Goal: Information Seeking & Learning: Learn about a topic

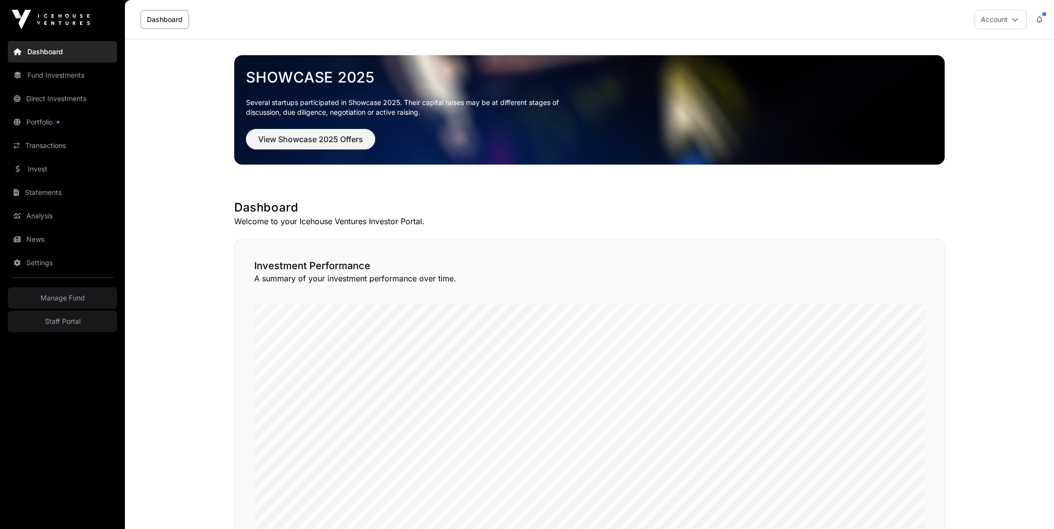
click at [304, 135] on span "View Showcase 2025 Offers" at bounding box center [310, 139] width 105 height 12
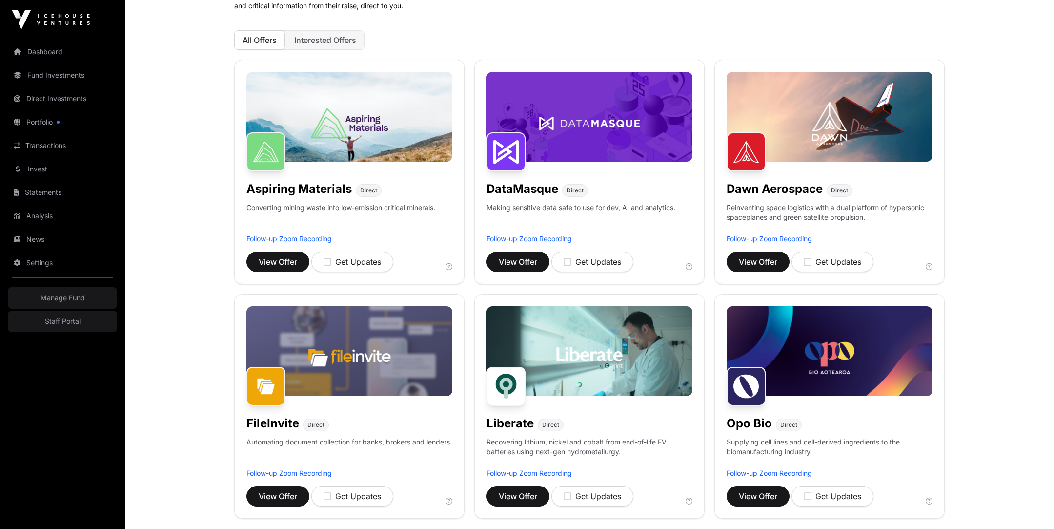
scroll to position [93, 0]
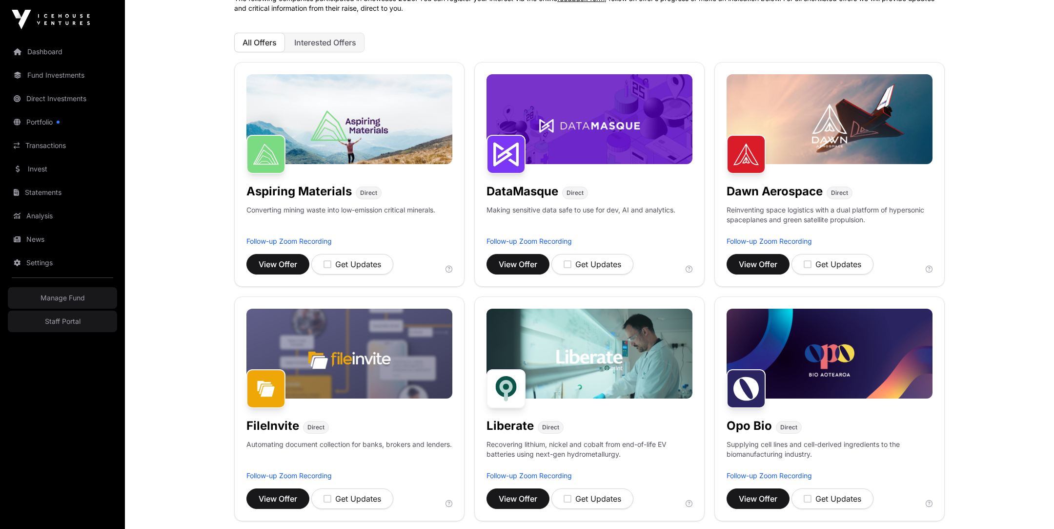
click at [611, 109] on img at bounding box center [590, 119] width 206 height 90
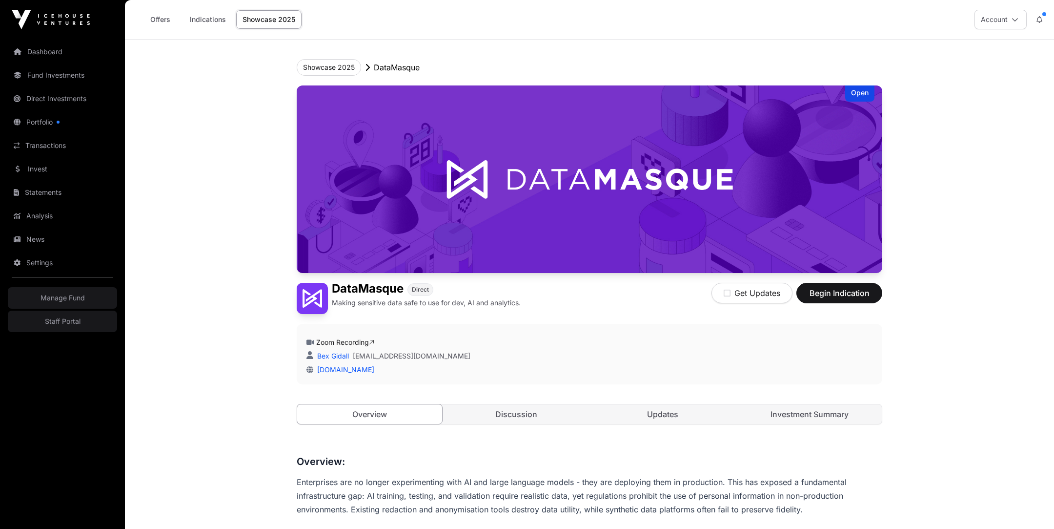
click at [781, 411] on link "Investment Summary" at bounding box center [809, 414] width 145 height 20
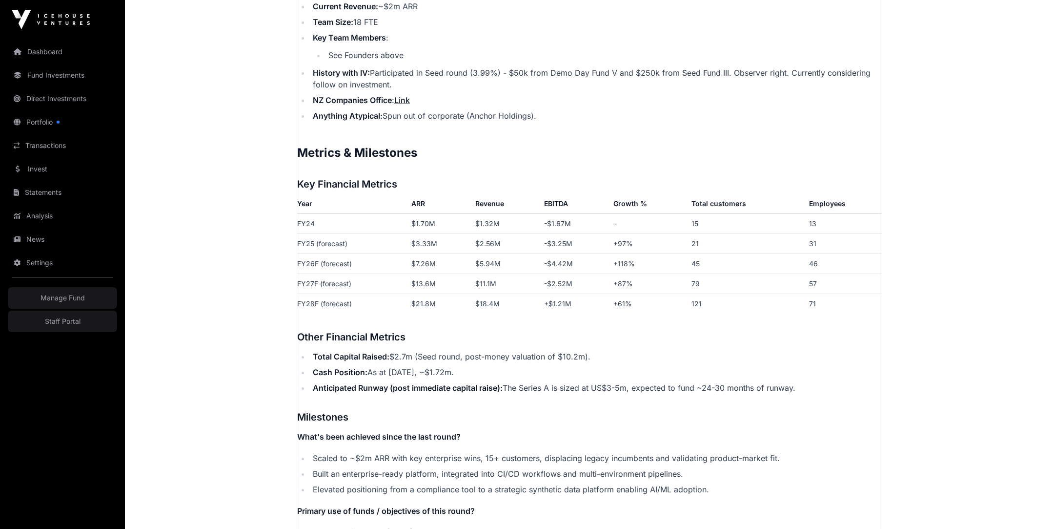
scroll to position [1384, 0]
click at [230, 255] on main "Showcase 2025 DataMasque Open DataMasque Direct Making sensitive data safe to u…" at bounding box center [589, 45] width 929 height 2780
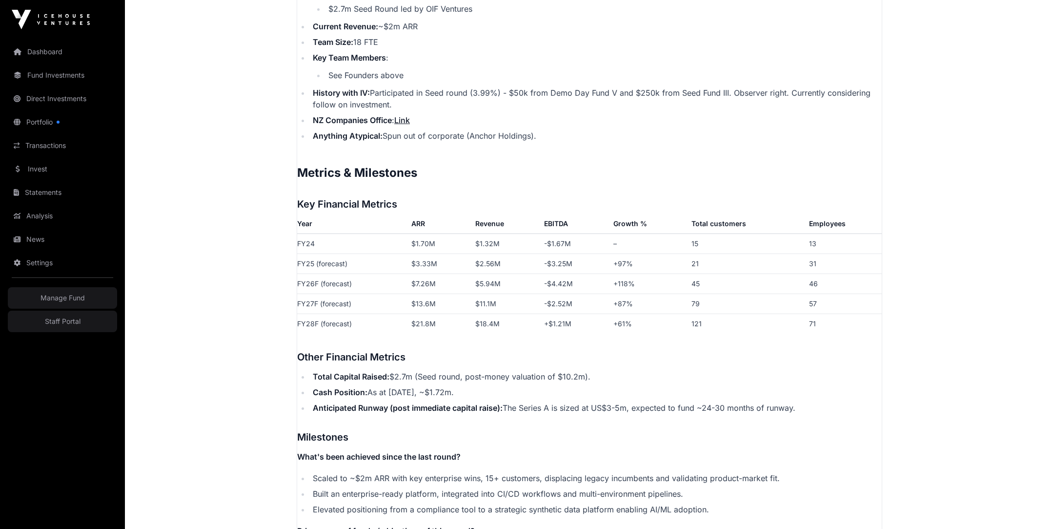
scroll to position [1345, 0]
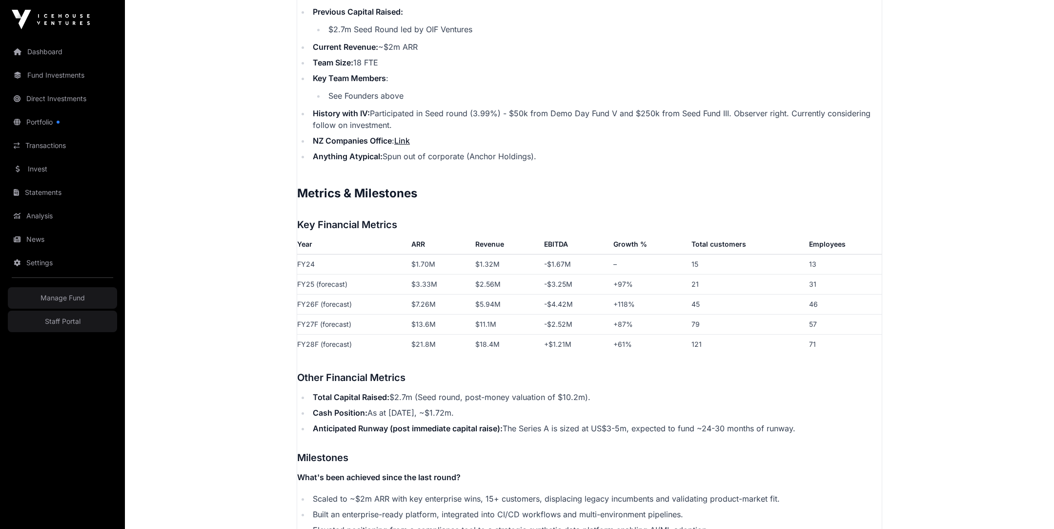
click at [332, 240] on th "Year" at bounding box center [352, 246] width 110 height 16
drag, startPoint x: 296, startPoint y: 220, endPoint x: 394, endPoint y: 231, distance: 98.2
click at [394, 231] on div "Bex Gidall • 3 weeks ago DataMasque - Investment Summary Contents Introduction …" at bounding box center [590, 231] width 586 height 2245
click at [406, 223] on h3 "Key Financial Metrics" at bounding box center [589, 225] width 585 height 16
drag, startPoint x: 406, startPoint y: 223, endPoint x: 261, endPoint y: 220, distance: 145.0
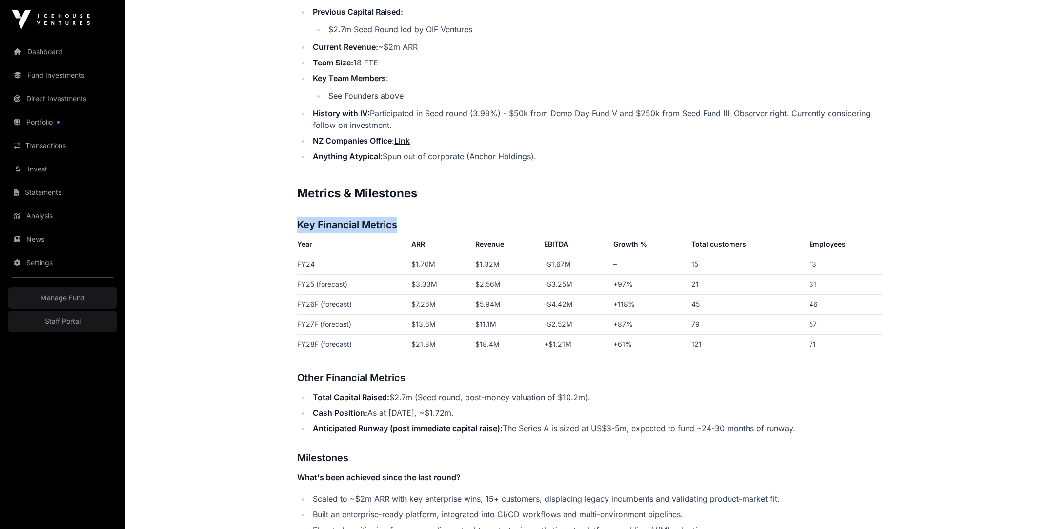
click at [261, 220] on main "Showcase 2025 DataMasque Open DataMasque Direct Making sensitive data safe to u…" at bounding box center [589, 85] width 929 height 2780
click at [374, 219] on h3 "Key Financial Metrics" at bounding box center [589, 225] width 585 height 16
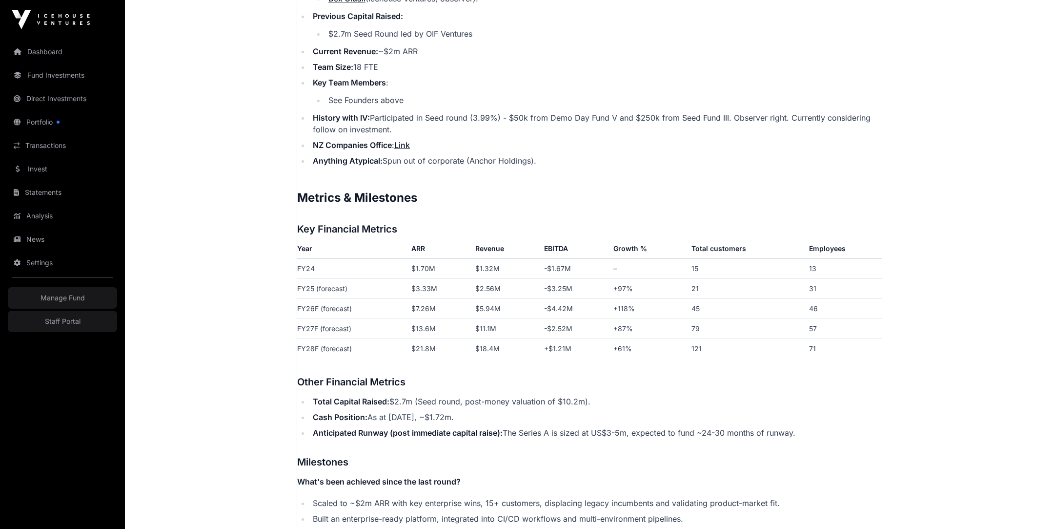
scroll to position [1305, 0]
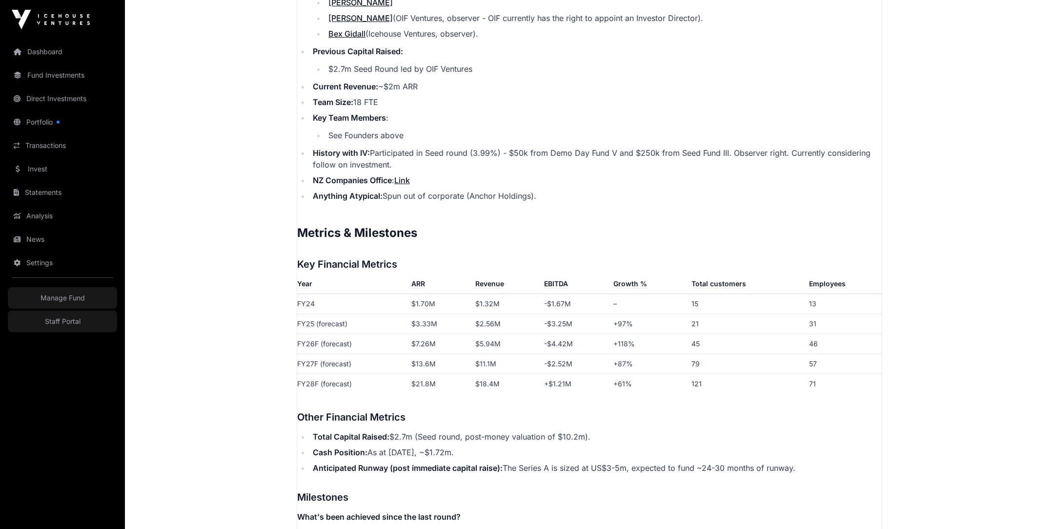
click at [170, 138] on main "Showcase 2025 DataMasque Open DataMasque Direct Making sensitive data safe to u…" at bounding box center [589, 125] width 929 height 2780
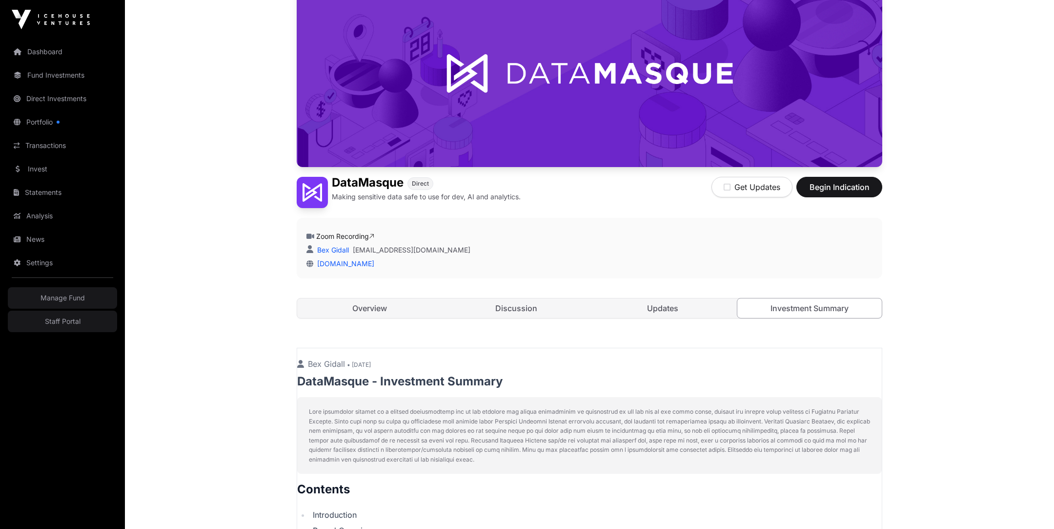
scroll to position [0, 0]
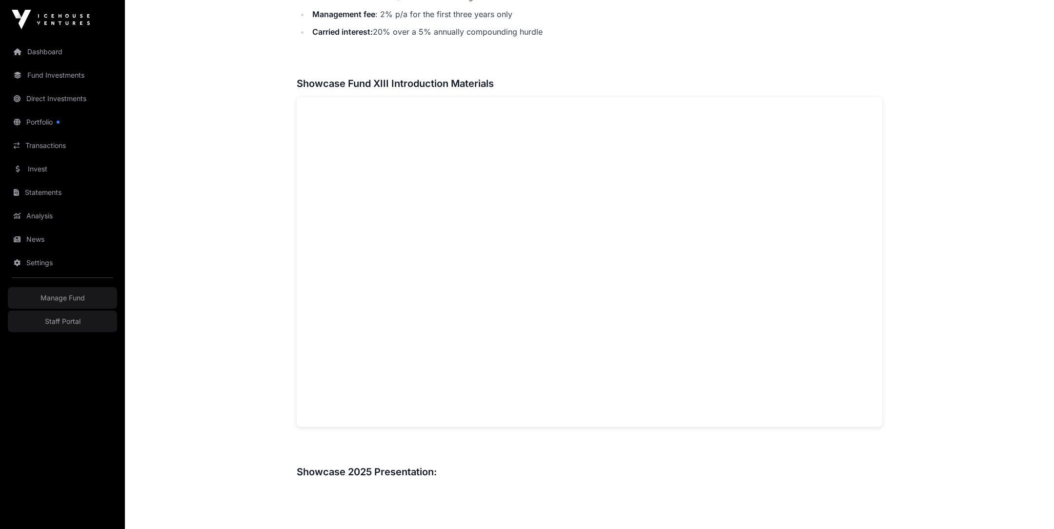
scroll to position [640, 0]
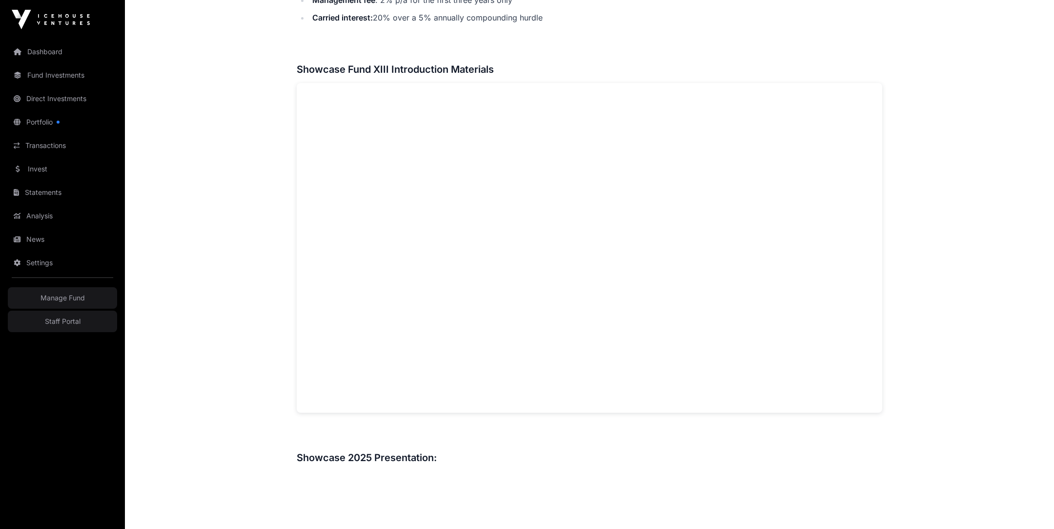
click at [915, 107] on main "Showcase 2025 Showcase Fund XIII Open Showcase Fund XIII Fund Icehouse Ventures…" at bounding box center [589, 317] width 929 height 1835
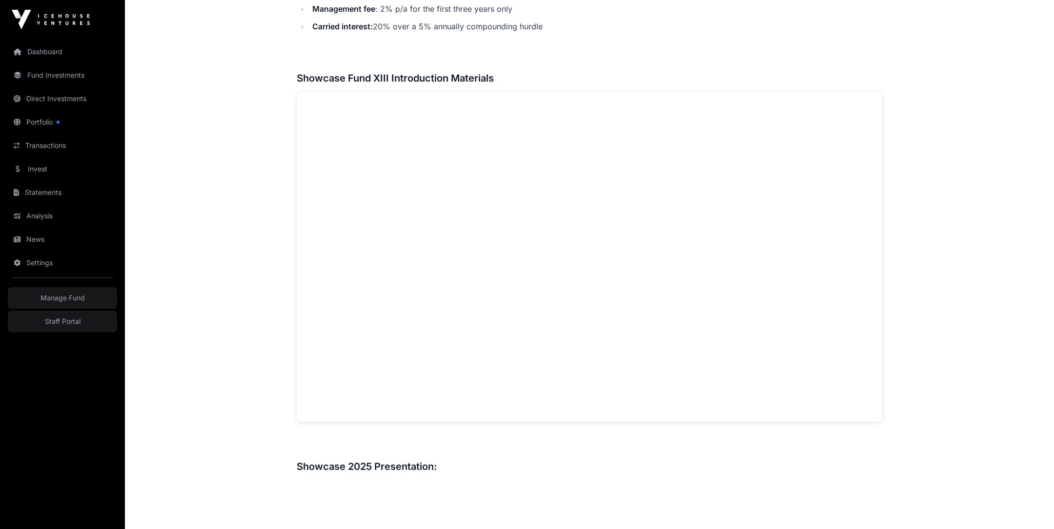
scroll to position [645, 0]
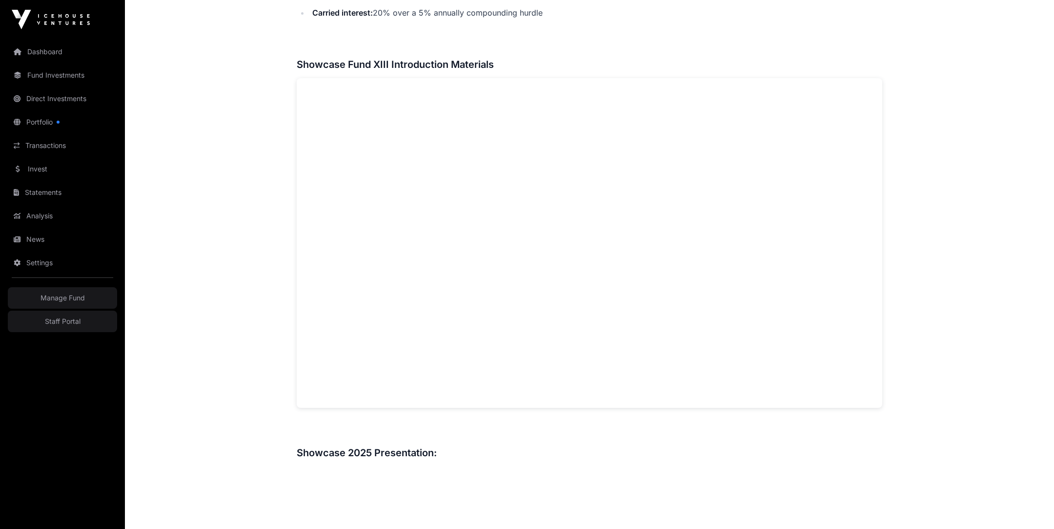
click at [911, 121] on main "Showcase 2025 Showcase Fund XIII Open Showcase Fund XIII Fund Icehouse Ventures…" at bounding box center [589, 312] width 929 height 1835
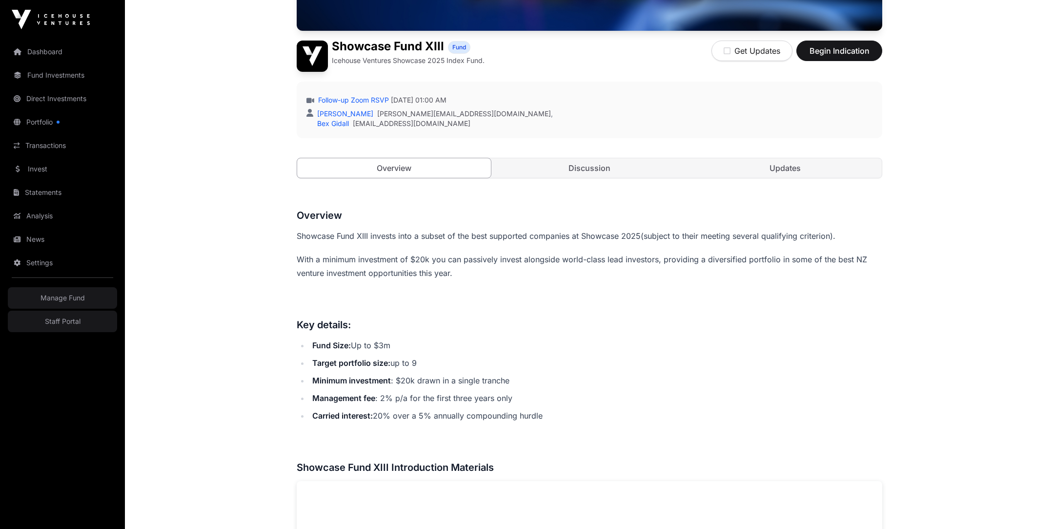
scroll to position [249, 0]
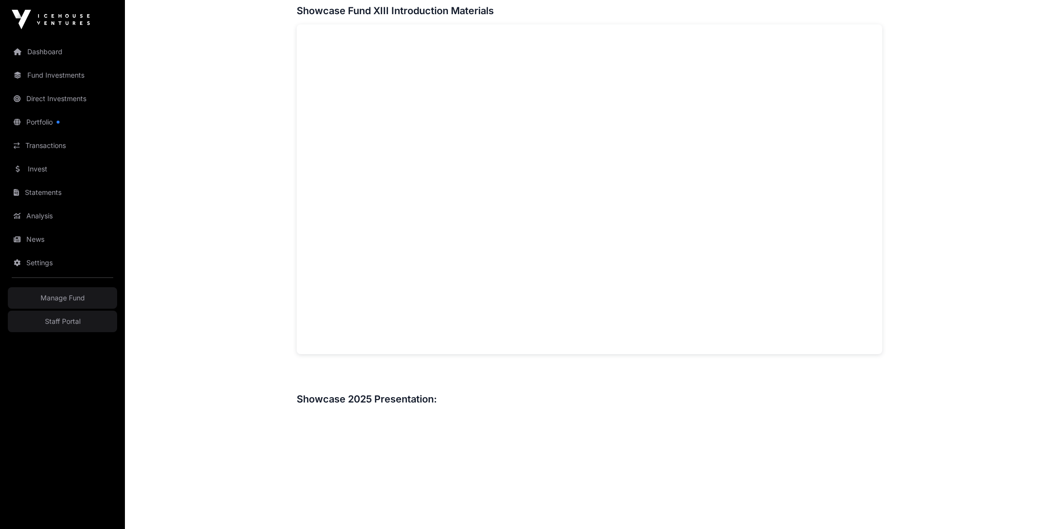
scroll to position [671, 0]
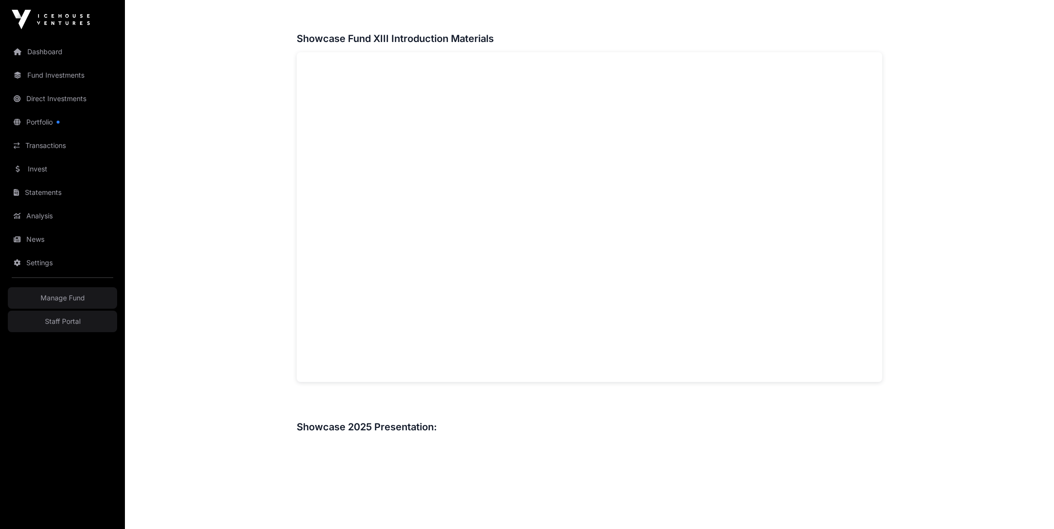
click at [274, 172] on main "Showcase 2025 Showcase Fund XIII Open Showcase Fund XIII Fund Icehouse Ventures…" at bounding box center [589, 286] width 929 height 1835
click at [949, 193] on main "Showcase 2025 Showcase Fund XIII Open Showcase Fund XIII Fund Icehouse Ventures…" at bounding box center [589, 286] width 929 height 1835
click at [187, 156] on main "Showcase 2025 Showcase Fund XIII Open Showcase Fund XIII Fund Icehouse Ventures…" at bounding box center [589, 286] width 929 height 1835
click at [904, 125] on main "Showcase 2025 Showcase Fund XIII Open Showcase Fund XIII Fund Icehouse Ventures…" at bounding box center [589, 217] width 929 height 1835
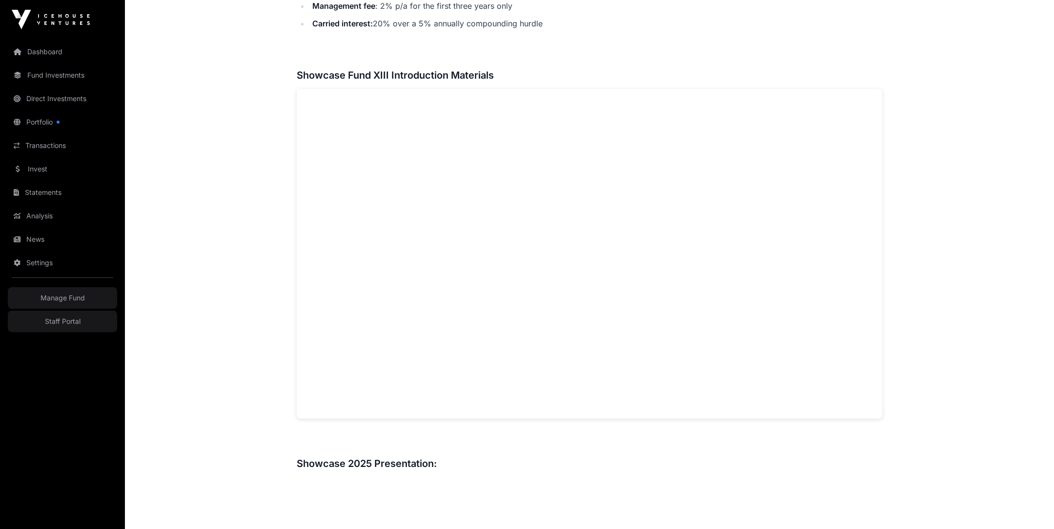
scroll to position [634, 0]
click at [198, 75] on main "Showcase 2025 Showcase Fund XIII Open Showcase Fund XIII Fund Icehouse Ventures…" at bounding box center [589, 322] width 929 height 1835
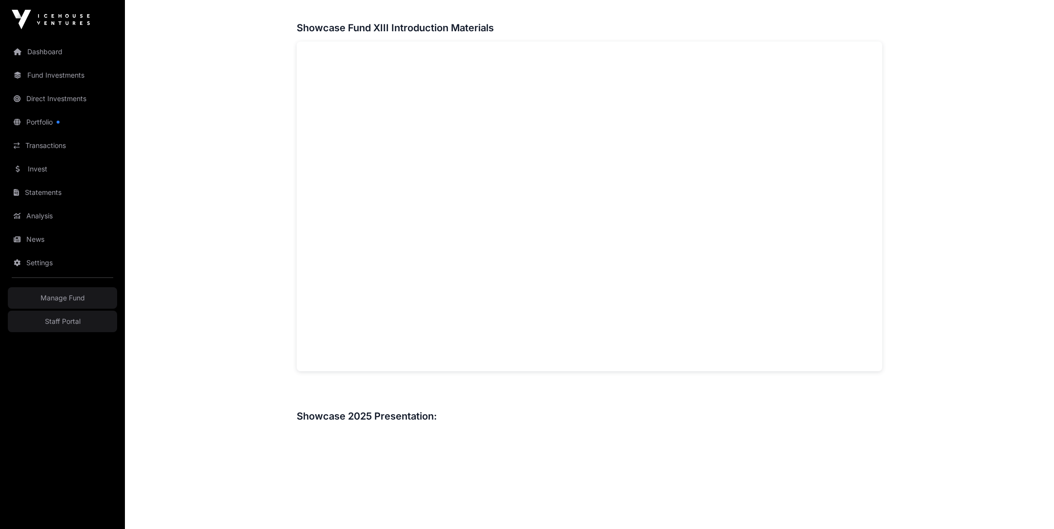
click at [981, 157] on main "Showcase 2025 Showcase Fund XIII Open Showcase Fund XIII Fund Icehouse Ventures…" at bounding box center [589, 275] width 929 height 1835
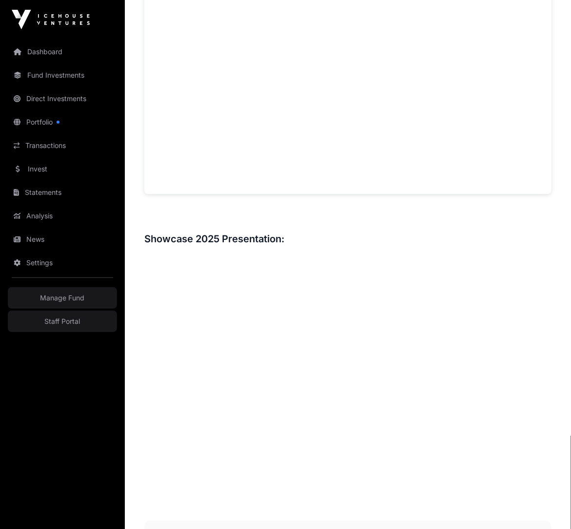
click at [344, 222] on h3 at bounding box center [347, 217] width 407 height 16
click at [24, 409] on nav "Dashboard Fund Investments Direct Investments Portfolio Transactions Invest Sta…" at bounding box center [62, 280] width 125 height 482
click at [248, 490] on div "Overview Showcase Fund XIII invests into a subset of the best supported compani…" at bounding box center [347, 250] width 407 height 1146
click at [345, 227] on div "Overview Showcase Fund XIII invests into a subset of the best supported compani…" at bounding box center [347, 79] width 407 height 804
drag, startPoint x: 143, startPoint y: 237, endPoint x: 345, endPoint y: 242, distance: 201.6
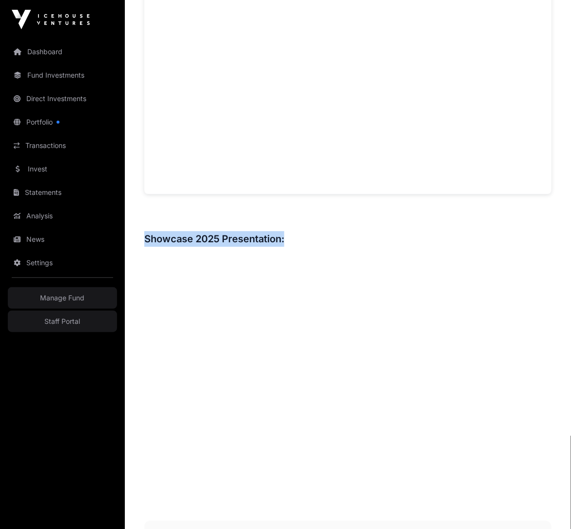
click at [345, 242] on div "Showcase 2025 Showcase Fund XIII Open Showcase Fund XIII Fund Icehouse Ventures…" at bounding box center [348, 106] width 447 height 1497
click at [285, 232] on h3 "Showcase 2025 Presentation:" at bounding box center [347, 239] width 407 height 16
drag, startPoint x: 287, startPoint y: 233, endPoint x: 133, endPoint y: 232, distance: 154.7
click at [133, 232] on div "Showcase 2025 Showcase Fund XIII Open Showcase Fund XIII Fund Icehouse Ventures…" at bounding box center [348, 106] width 447 height 1497
click at [215, 234] on h3 "Showcase 2025 Presentation:" at bounding box center [347, 239] width 407 height 16
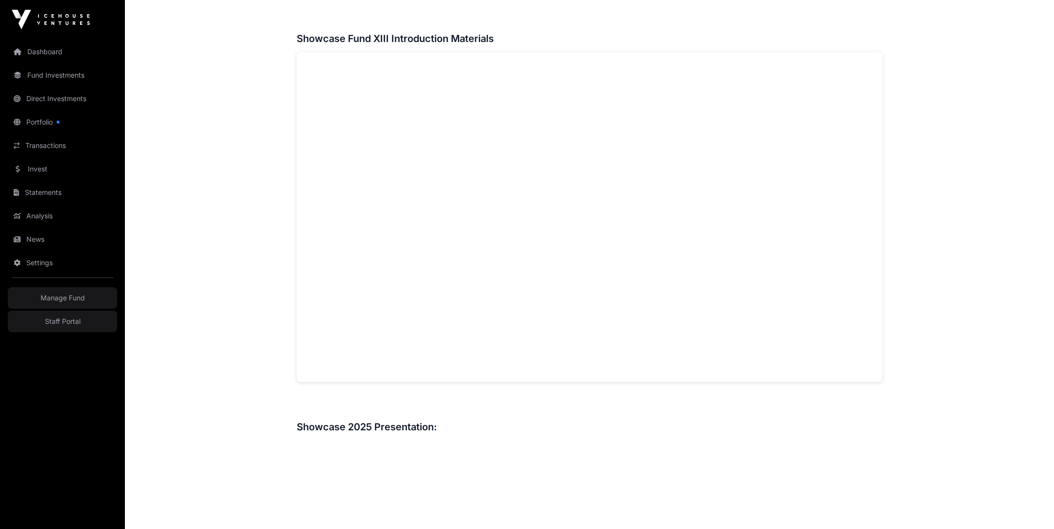
scroll to position [667, 0]
click at [126, 183] on main "Showcase 2025 Showcase Fund XIII Open Showcase Fund XIII Fund Icehouse Ventures…" at bounding box center [589, 290] width 929 height 1835
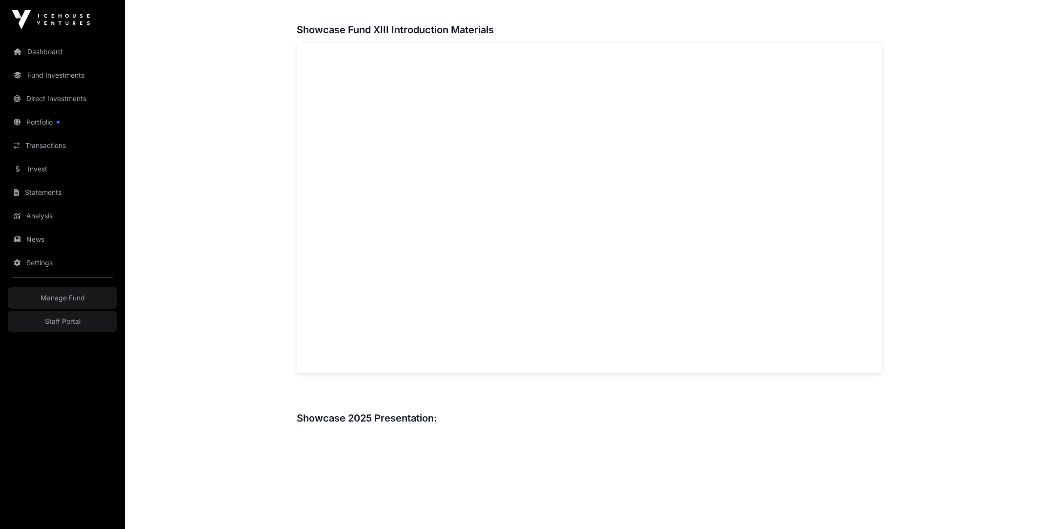
scroll to position [681, 0]
click at [256, 238] on main "Showcase 2025 Showcase Fund XIII Open Showcase Fund XIII Fund Icehouse Ventures…" at bounding box center [589, 275] width 929 height 1835
